Goal: Transaction & Acquisition: Subscribe to service/newsletter

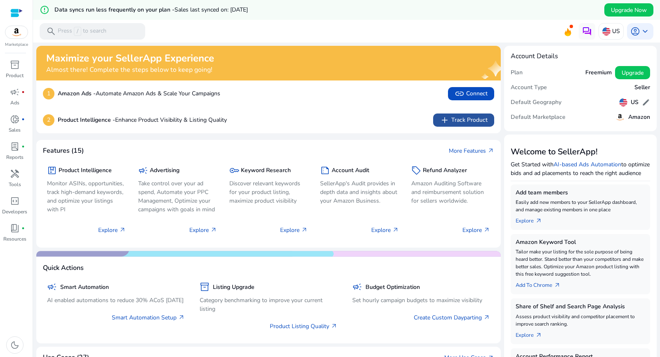
click at [456, 119] on span "add Track Product" at bounding box center [464, 120] width 48 height 10
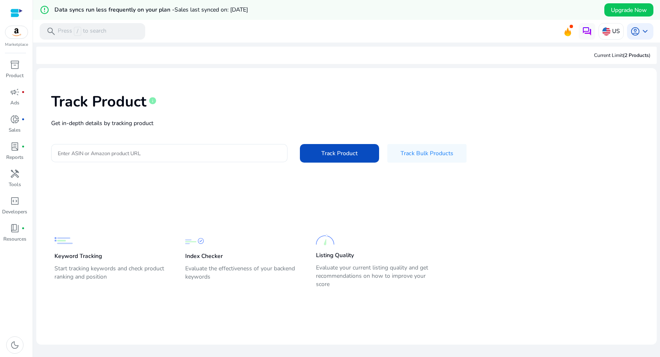
click at [165, 152] on input "Enter ASIN or Amazon product URL" at bounding box center [169, 153] width 223 height 9
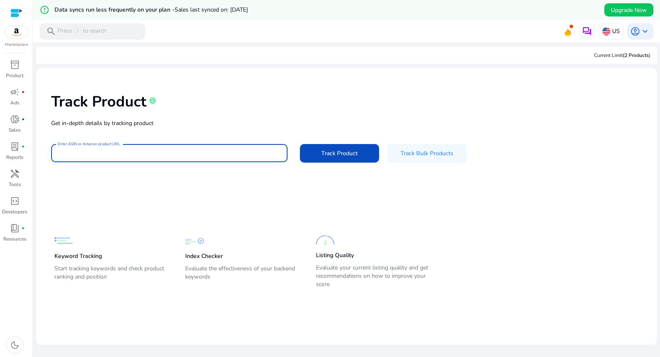
type input "**********"
click at [335, 152] on span "Track Product" at bounding box center [340, 153] width 36 height 9
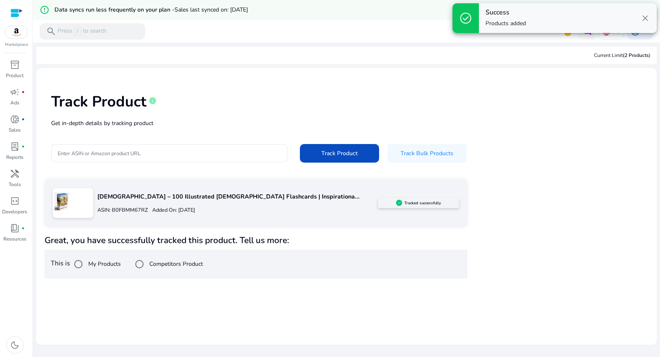
click at [499, 155] on div "Enter ASIN or Amazon product URL Track Product Track Bulk Products" at bounding box center [346, 153] width 591 height 19
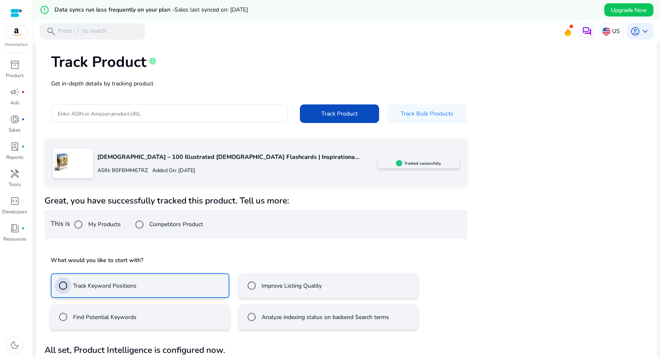
scroll to position [61, 0]
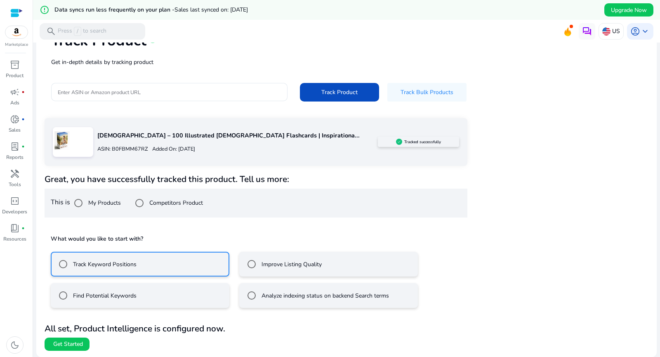
click at [116, 295] on label "Find Potential Keywords" at bounding box center [103, 295] width 65 height 9
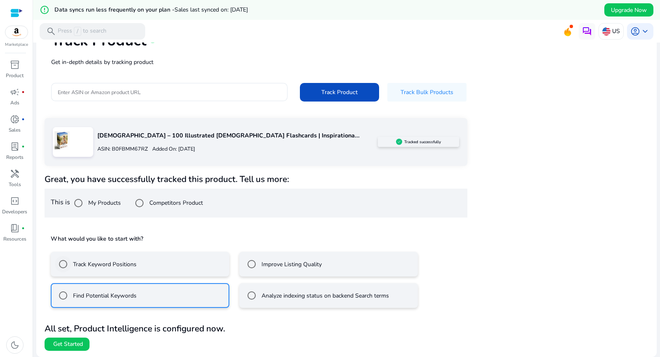
click at [121, 263] on label "Track Keyword Positions" at bounding box center [103, 264] width 65 height 9
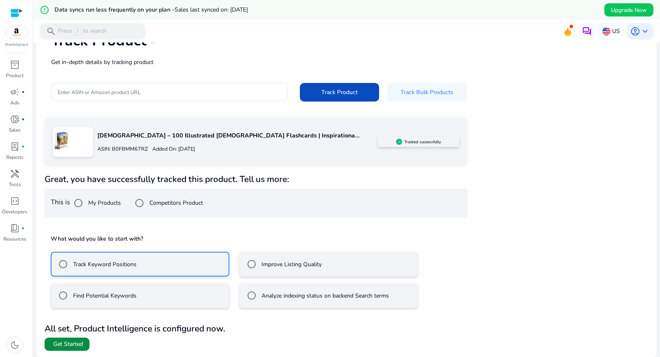
click at [79, 345] on span "Get Started" at bounding box center [68, 344] width 30 height 8
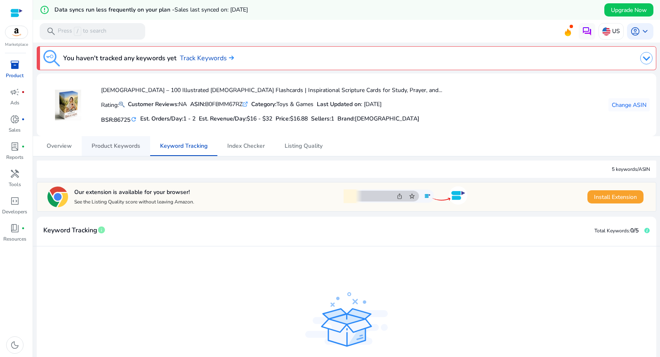
click at [118, 147] on span "Product Keywords" at bounding box center [116, 146] width 49 height 6
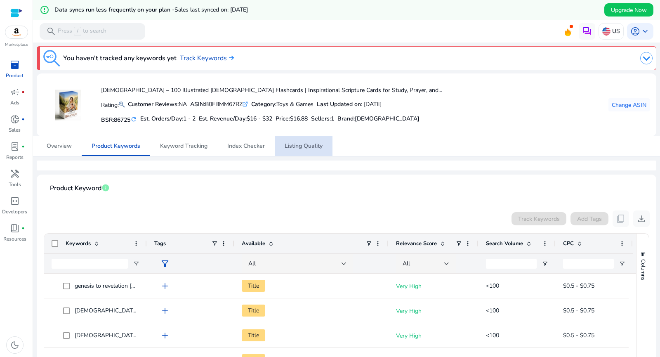
click at [309, 145] on span "Listing Quality" at bounding box center [304, 146] width 38 height 6
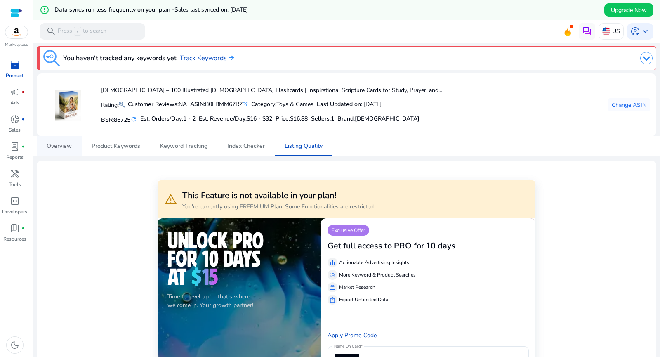
click at [54, 142] on span "Overview" at bounding box center [59, 146] width 25 height 20
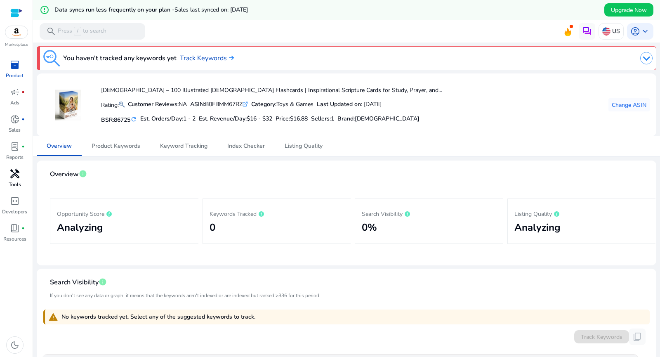
click at [19, 178] on span "handyman" at bounding box center [15, 174] width 10 height 10
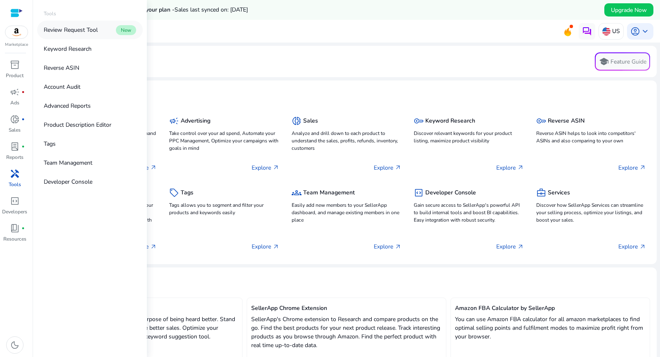
click at [69, 31] on p "Review Request Tool" at bounding box center [71, 30] width 54 height 9
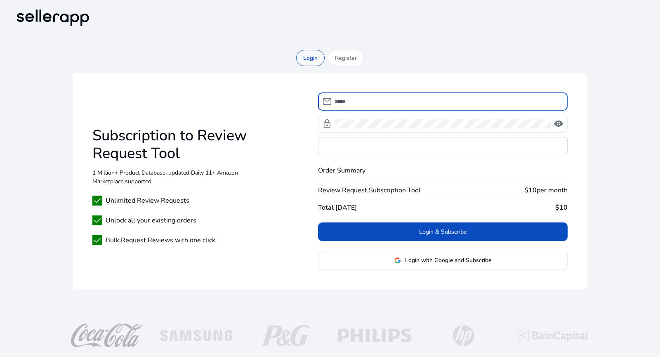
click at [316, 57] on p "Login" at bounding box center [310, 58] width 14 height 9
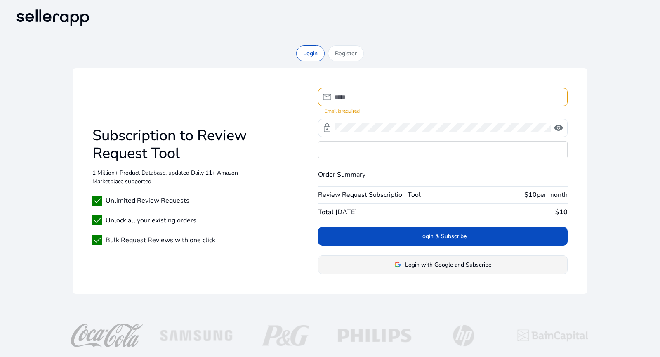
click at [425, 266] on span "Login with Google and Subscribe" at bounding box center [448, 264] width 86 height 9
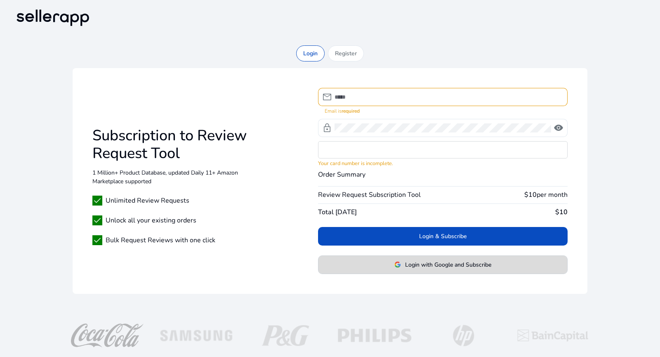
click at [421, 264] on span "Login with Google and Subscribe" at bounding box center [448, 264] width 86 height 9
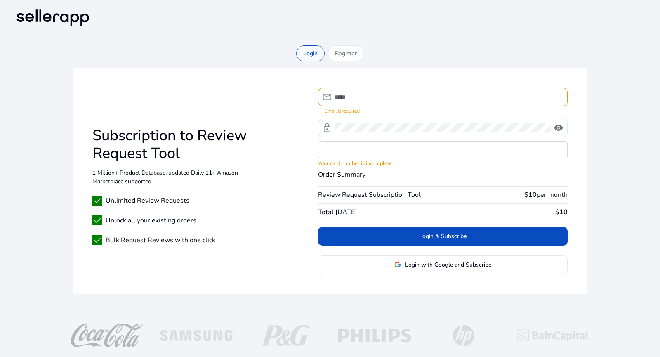
click at [309, 51] on p "Login" at bounding box center [310, 53] width 14 height 9
click at [376, 94] on input at bounding box center [448, 96] width 227 height 9
click at [371, 96] on input at bounding box center [448, 96] width 227 height 9
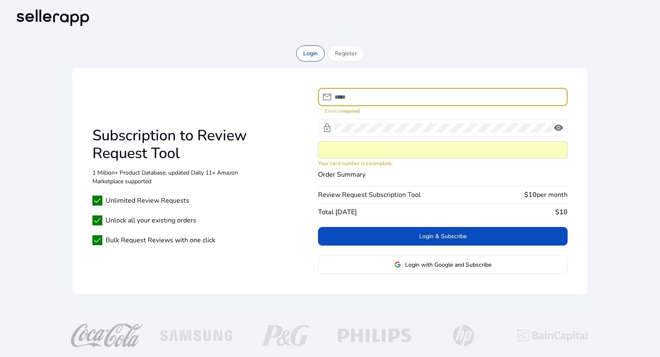
click at [378, 96] on input at bounding box center [448, 96] width 227 height 9
type input "**********"
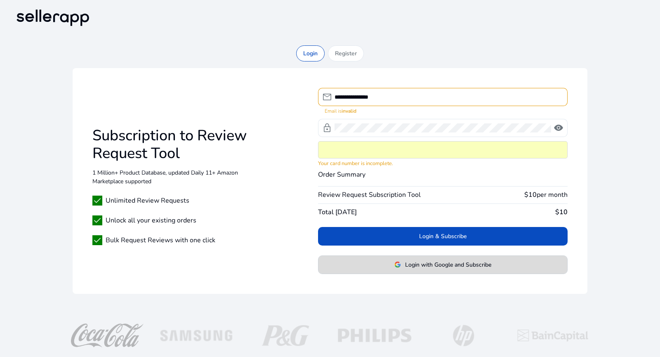
click at [420, 266] on span "Login with Google and Subscribe" at bounding box center [448, 264] width 86 height 9
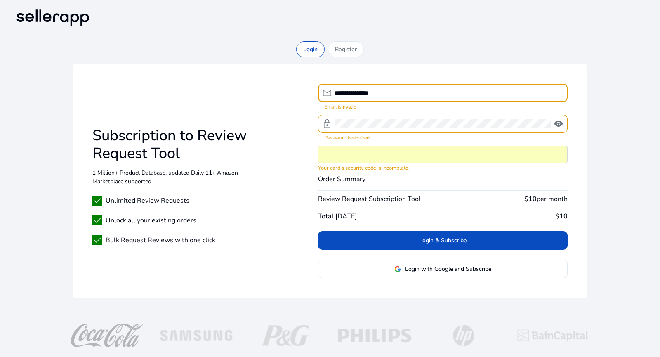
drag, startPoint x: 388, startPoint y: 97, endPoint x: 320, endPoint y: 95, distance: 68.1
click at [320, 95] on div "**********" at bounding box center [439, 93] width 243 height 18
click at [320, 95] on div "mail" at bounding box center [326, 93] width 17 height 10
click at [393, 94] on input "**********" at bounding box center [448, 92] width 227 height 9
drag, startPoint x: 396, startPoint y: 93, endPoint x: 331, endPoint y: 93, distance: 64.8
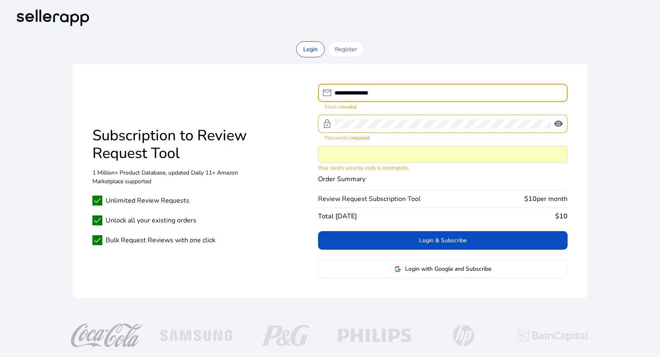
click at [331, 93] on div "**********" at bounding box center [439, 93] width 243 height 18
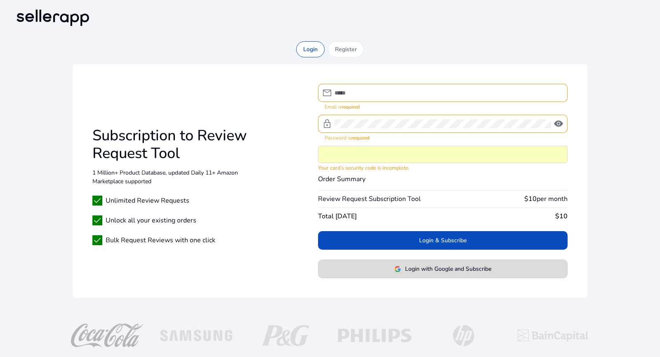
click at [457, 269] on span "Login with Google and Subscribe" at bounding box center [448, 269] width 86 height 9
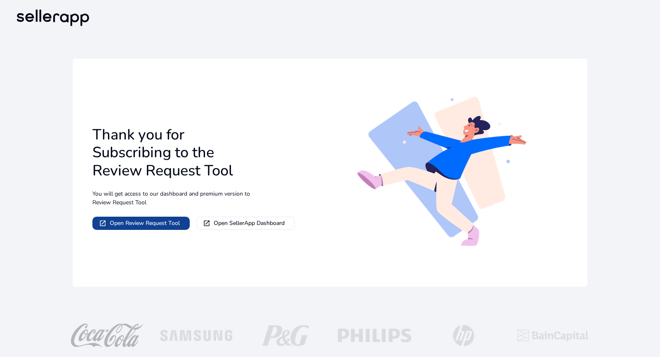
click at [166, 227] on span "Open Review Request Tool" at bounding box center [145, 223] width 70 height 9
click at [50, 18] on img at bounding box center [52, 18] width 79 height 22
click at [69, 17] on img at bounding box center [52, 18] width 79 height 22
click at [56, 21] on img at bounding box center [52, 18] width 79 height 22
